Goal: Find specific page/section: Find specific page/section

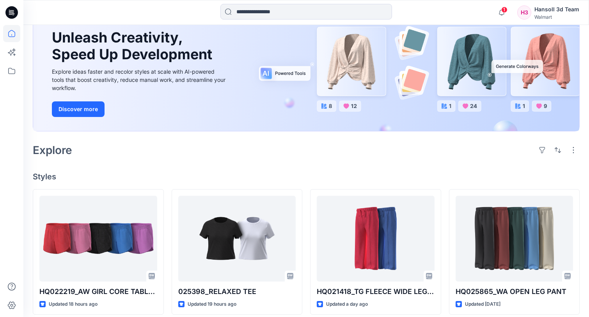
scroll to position [156, 0]
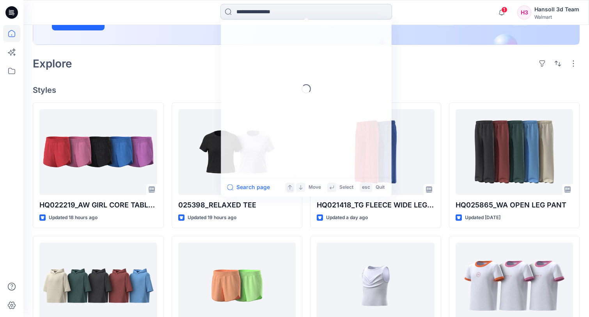
click at [271, 12] on input at bounding box center [306, 12] width 172 height 16
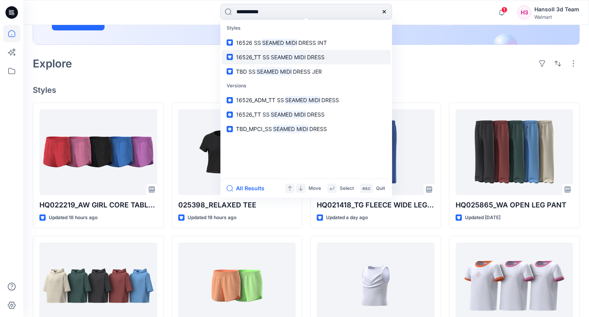
type input "**********"
click at [282, 57] on mark "SEAMED MIDI" at bounding box center [288, 57] width 37 height 9
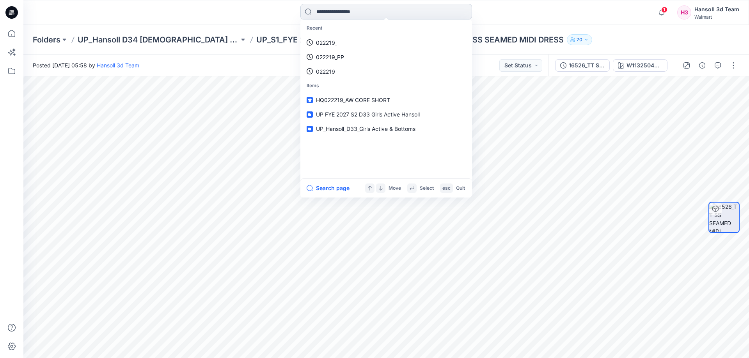
click at [383, 13] on input at bounding box center [386, 12] width 172 height 16
click at [379, 100] on span "16526_TT SS SEAMED MIDI DRESS" at bounding box center [360, 100] width 89 height 7
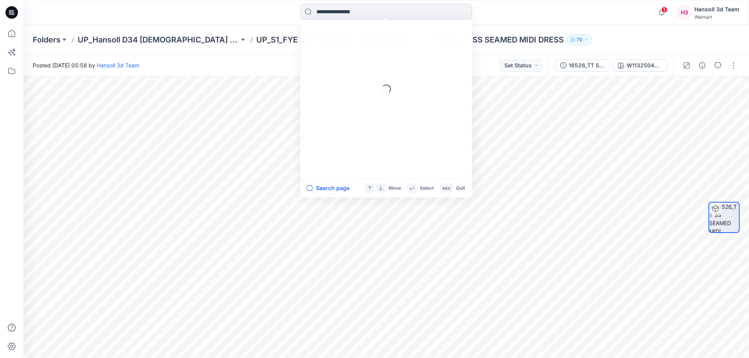
click at [362, 13] on input at bounding box center [386, 12] width 172 height 16
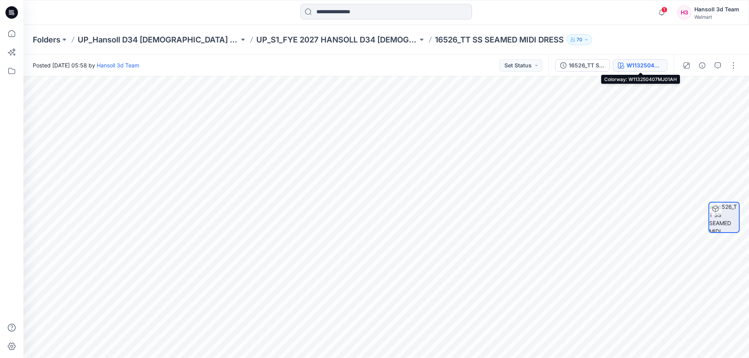
click at [589, 61] on div "W113250407MJ01AH" at bounding box center [644, 65] width 36 height 9
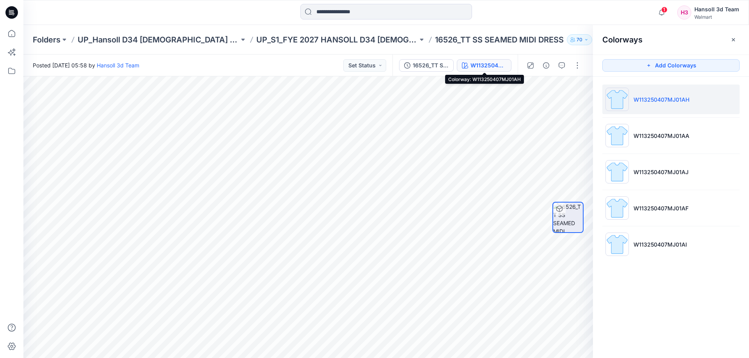
click at [492, 66] on div "W113250407MJ01AH" at bounding box center [488, 65] width 36 height 9
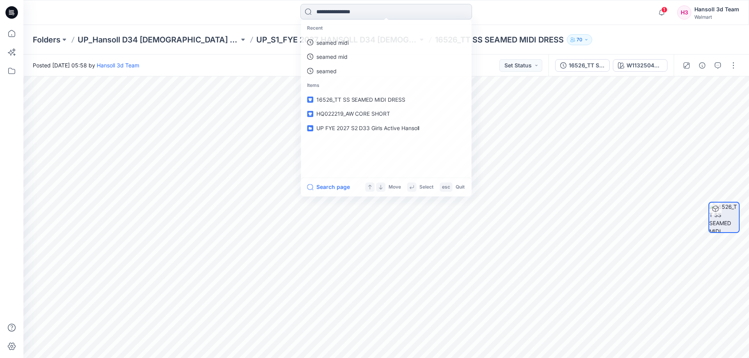
click at [362, 11] on input at bounding box center [386, 12] width 172 height 16
drag, startPoint x: 576, startPoint y: 1, endPoint x: 532, endPoint y: 66, distance: 79.1
click at [576, 1] on div "Recent seamed midi seamed mid seamed Items 16526_TT SS SEAMED MIDI DRESS HQ0222…" at bounding box center [385, 12] width 725 height 25
